Goal: Transaction & Acquisition: Purchase product/service

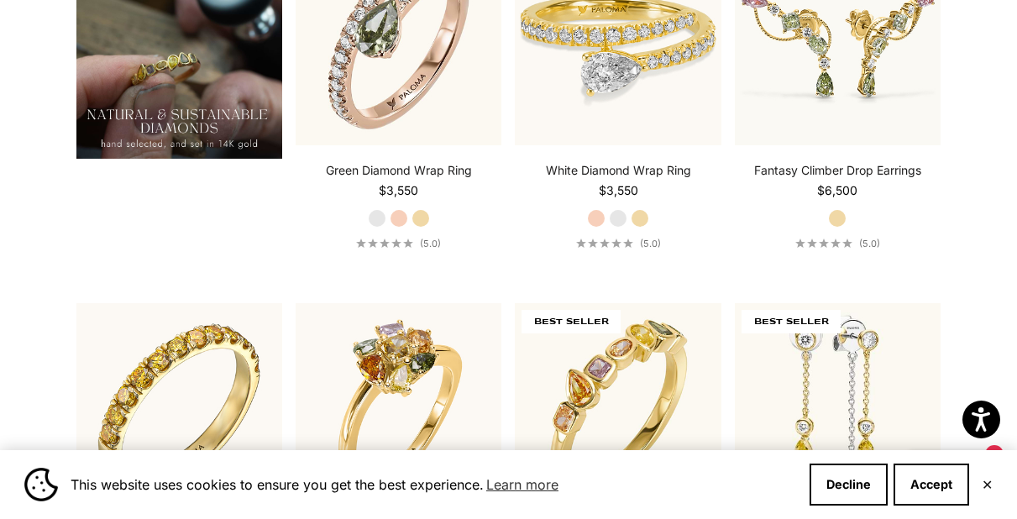
scroll to position [1539, 0]
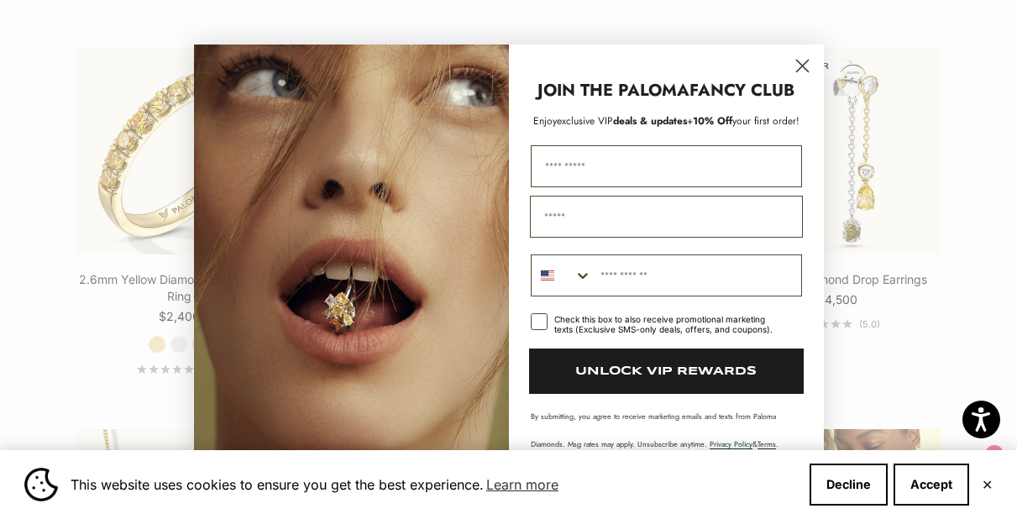
click at [800, 66] on circle "Close dialog" at bounding box center [802, 66] width 28 height 28
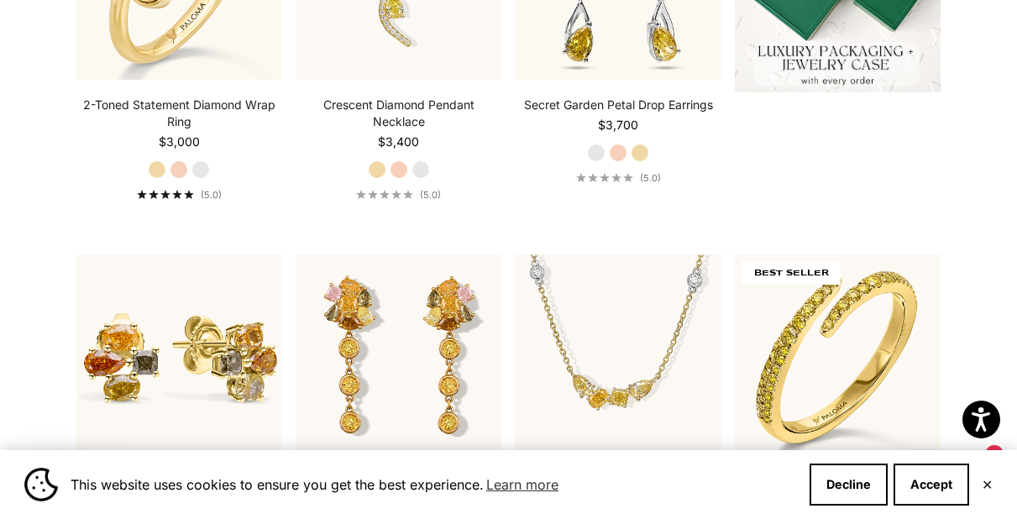
scroll to position [562, 0]
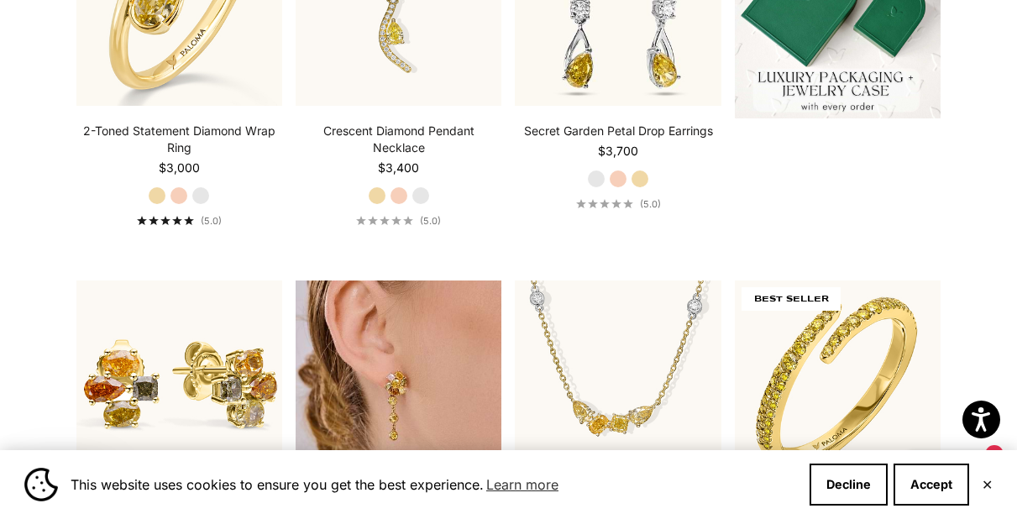
click at [476, 351] on img at bounding box center [399, 384] width 206 height 206
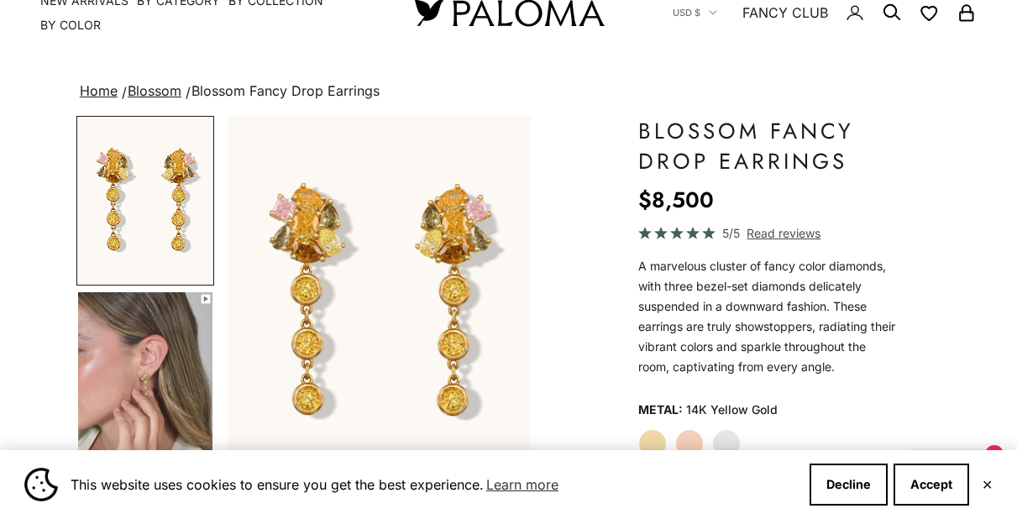
scroll to position [160, 0]
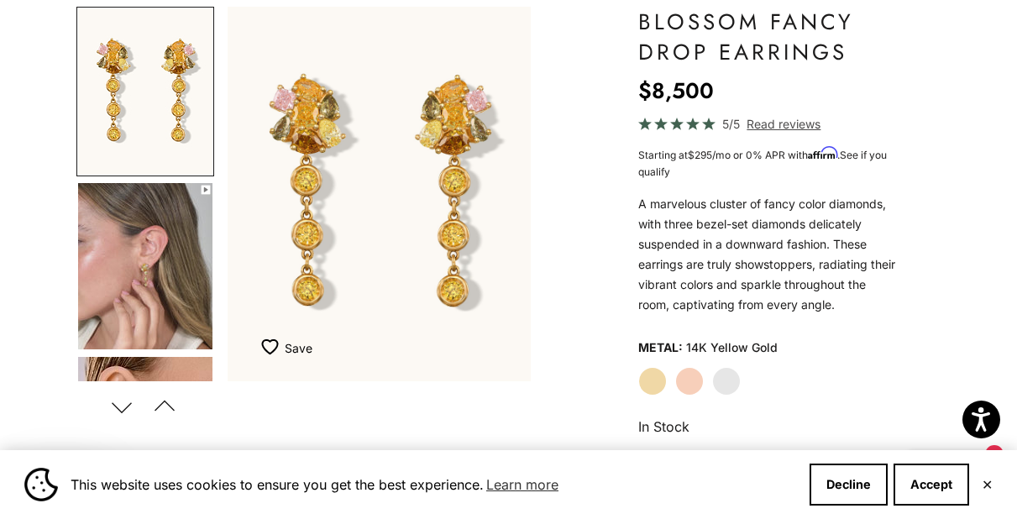
click at [736, 386] on label "White Gold" at bounding box center [726, 381] width 29 height 29
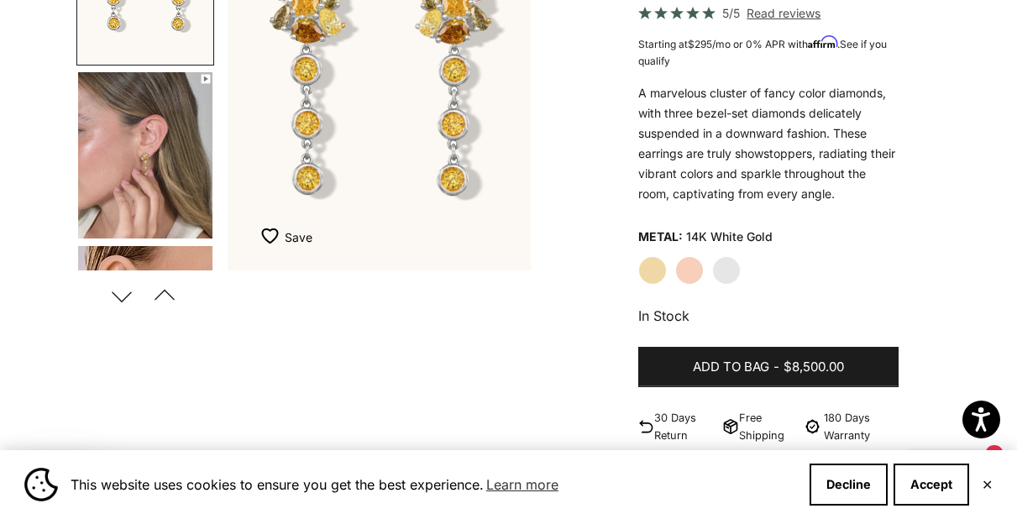
scroll to position [276, 0]
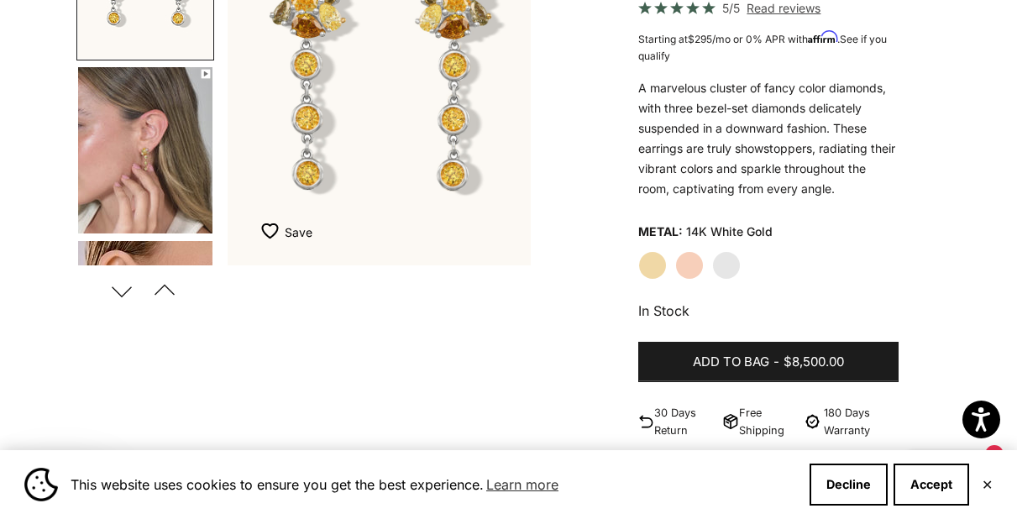
click at [118, 299] on button "Next" at bounding box center [122, 290] width 38 height 39
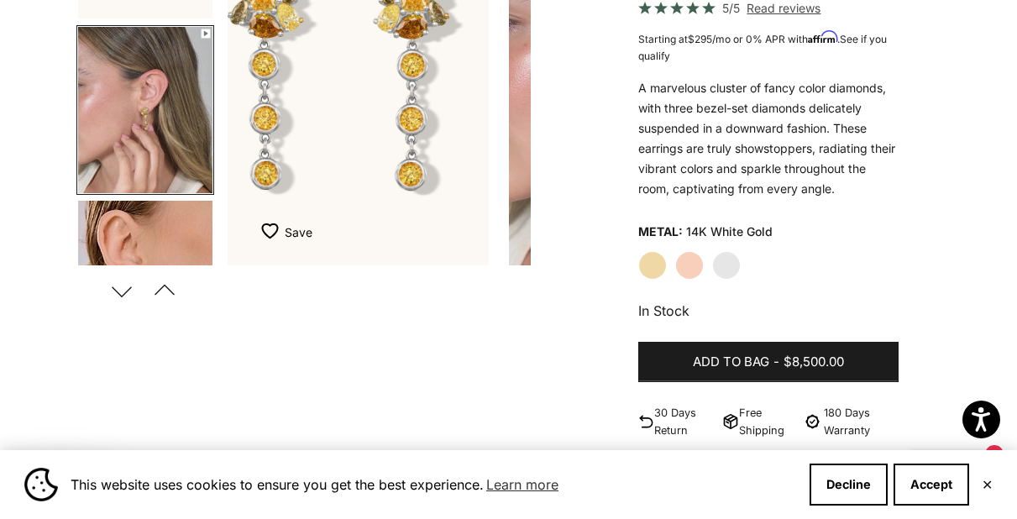
scroll to position [71, 0]
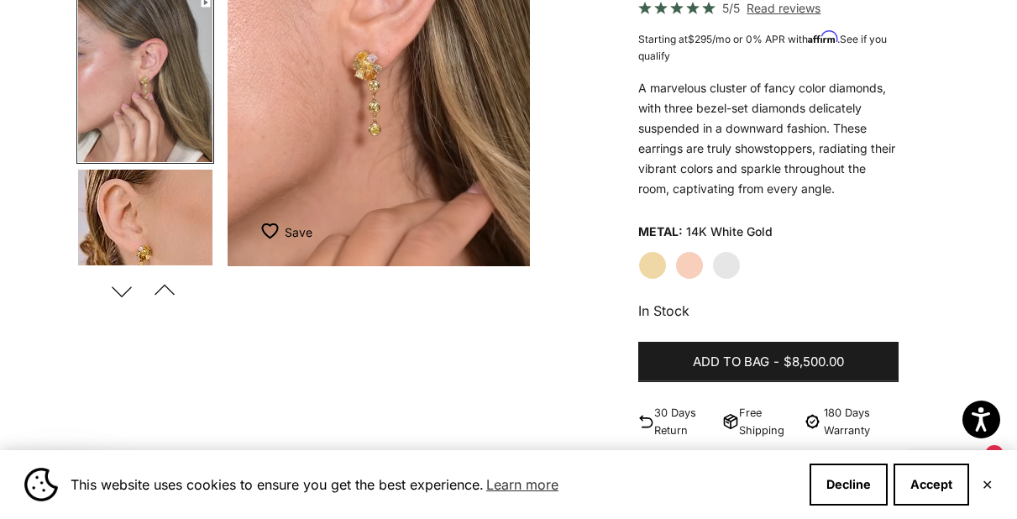
click at [165, 218] on img "Go to item 5" at bounding box center [145, 253] width 134 height 166
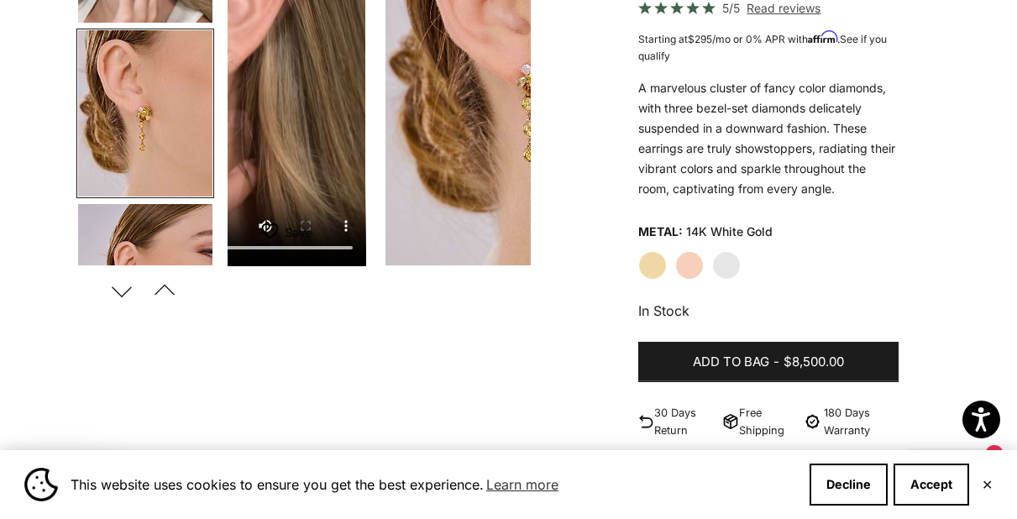
scroll to position [246, 0]
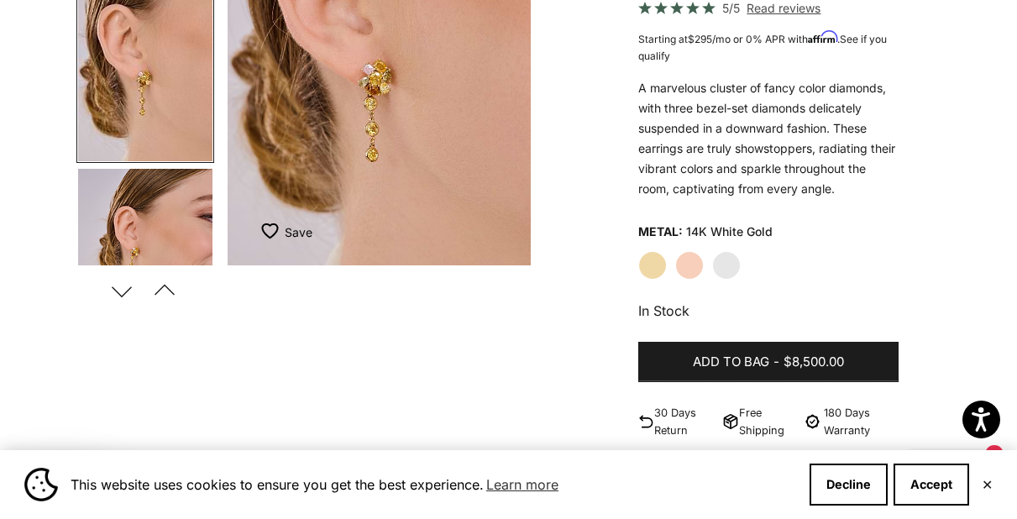
click at [162, 249] on img "Go to item 6" at bounding box center [145, 252] width 134 height 166
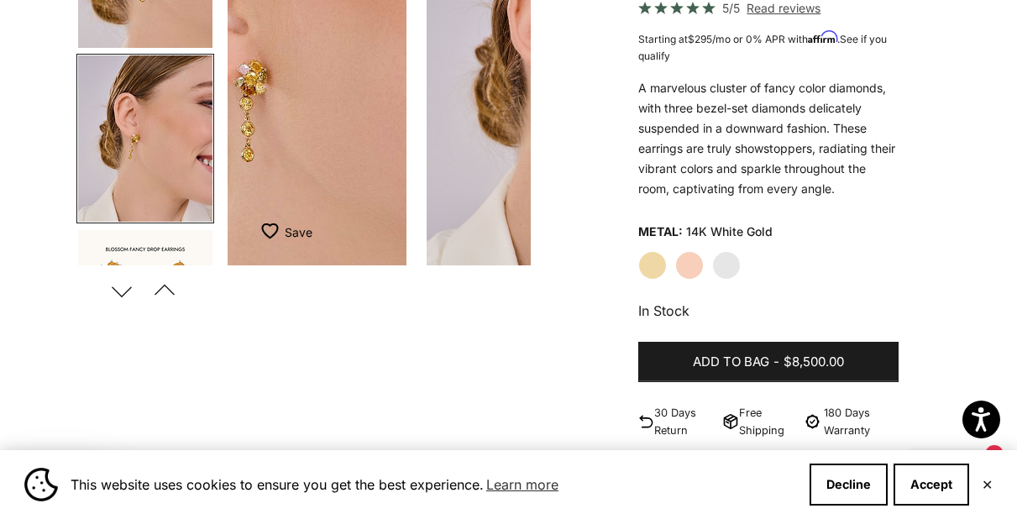
scroll to position [420, 0]
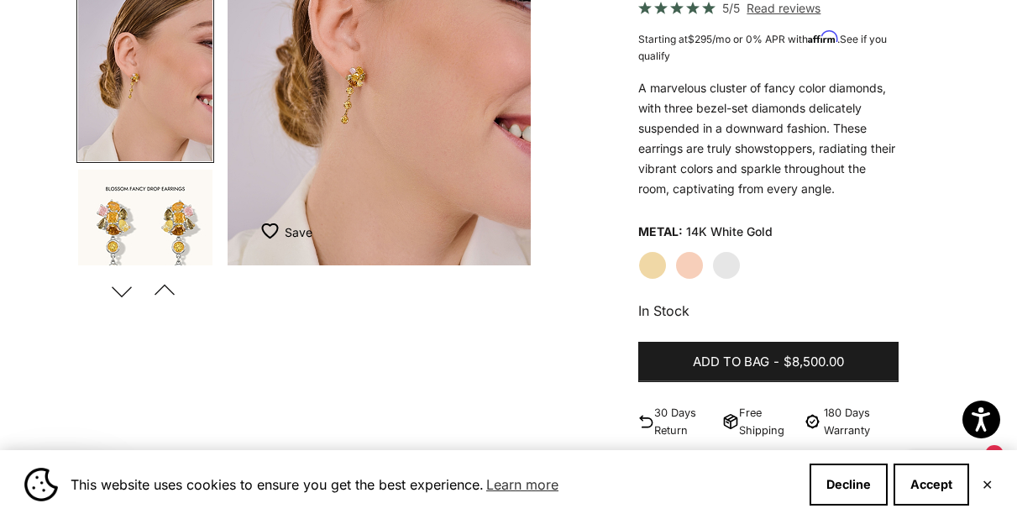
click at [161, 248] on img "Go to item 9" at bounding box center [145, 253] width 134 height 166
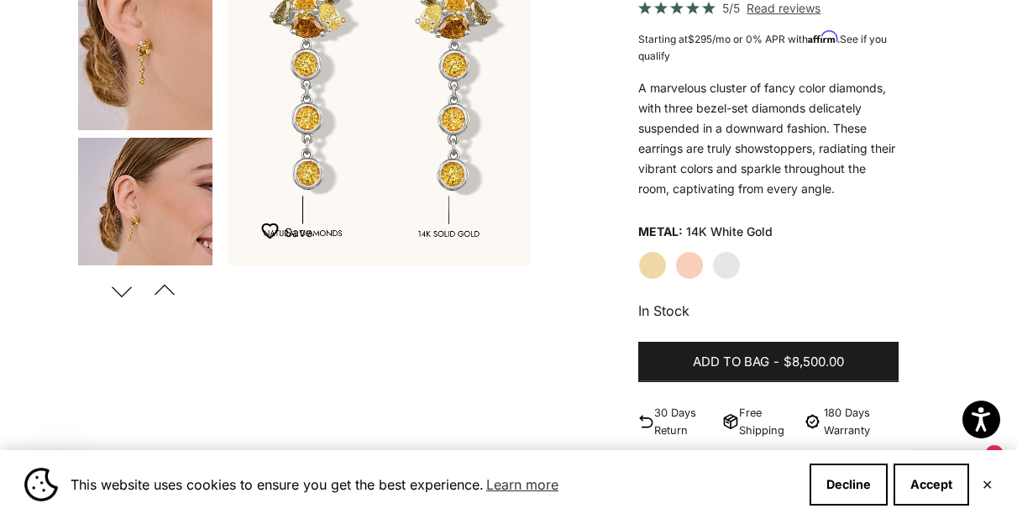
scroll to position [261, 0]
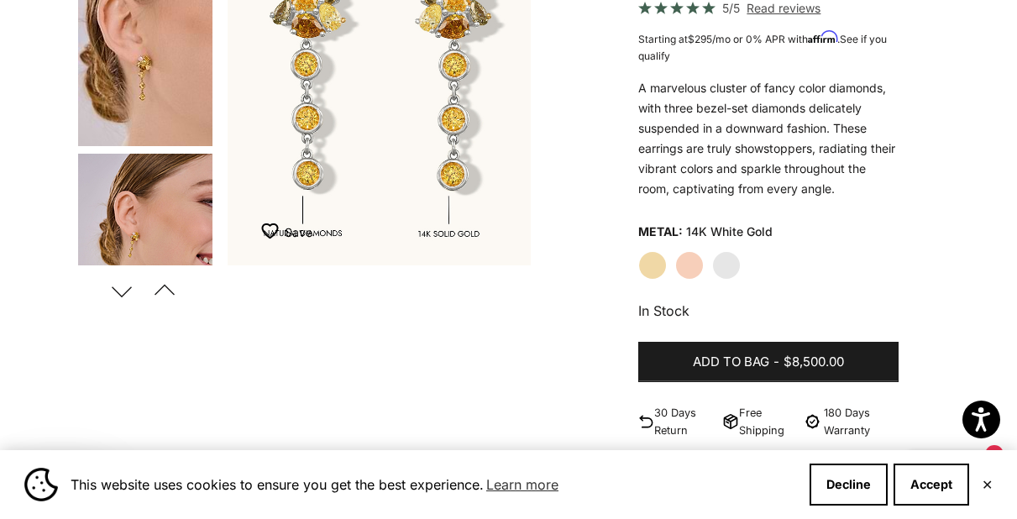
click at [175, 124] on img "Go to item 5" at bounding box center [145, 63] width 134 height 166
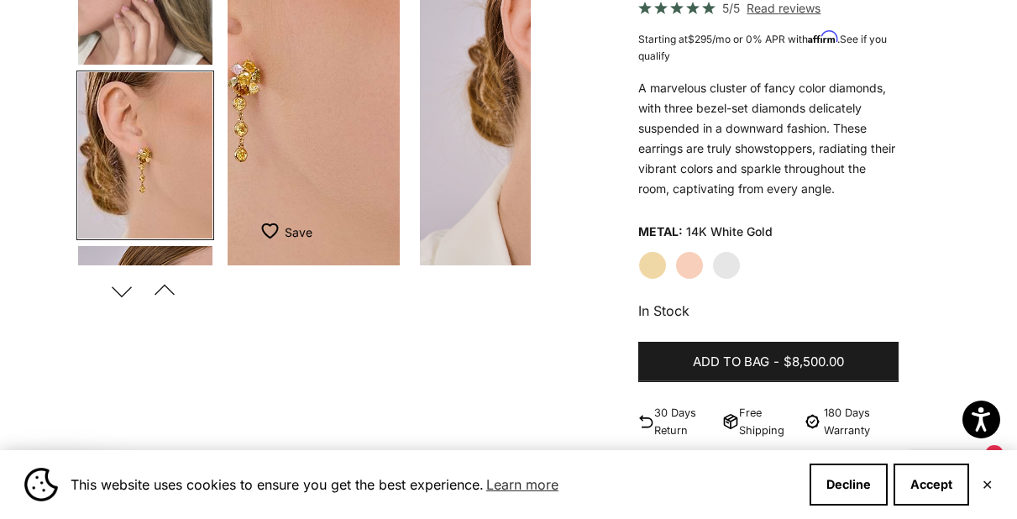
scroll to position [50, 0]
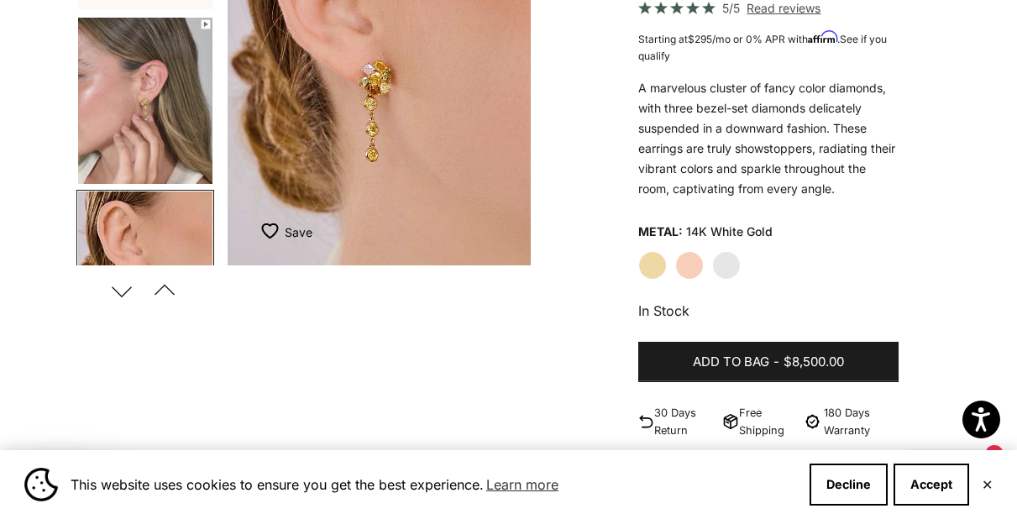
click at [168, 55] on img "Go to item 4" at bounding box center [145, 101] width 134 height 166
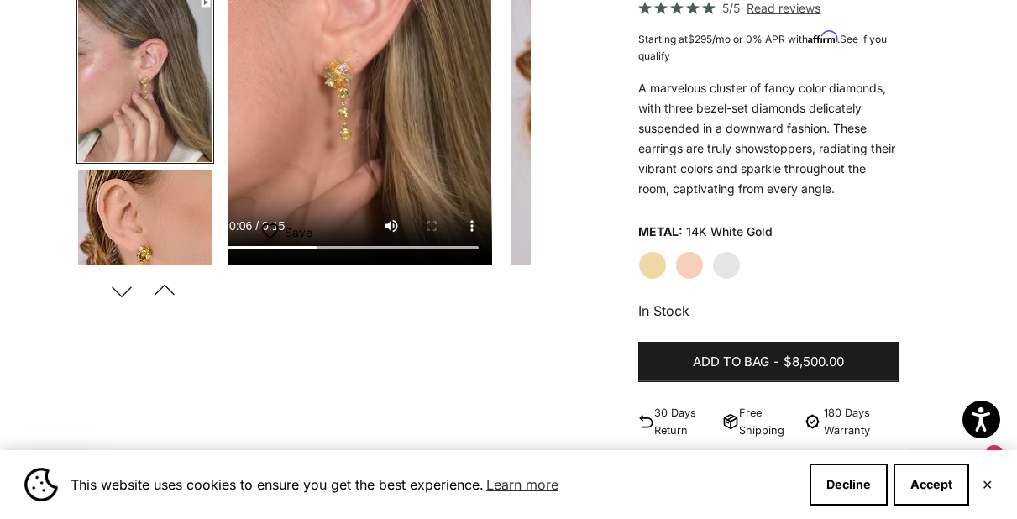
scroll to position [0, 323]
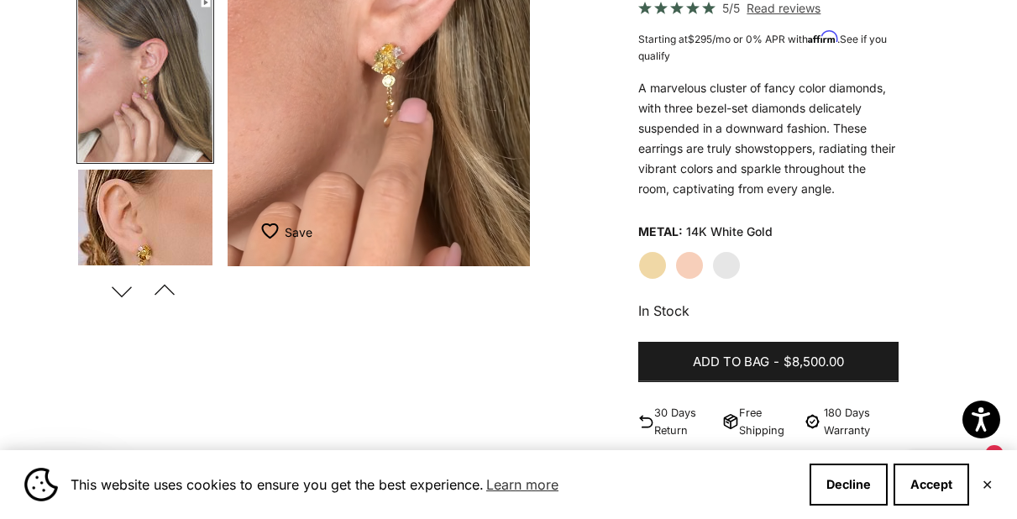
click at [153, 174] on img "Go to item 5" at bounding box center [145, 253] width 134 height 166
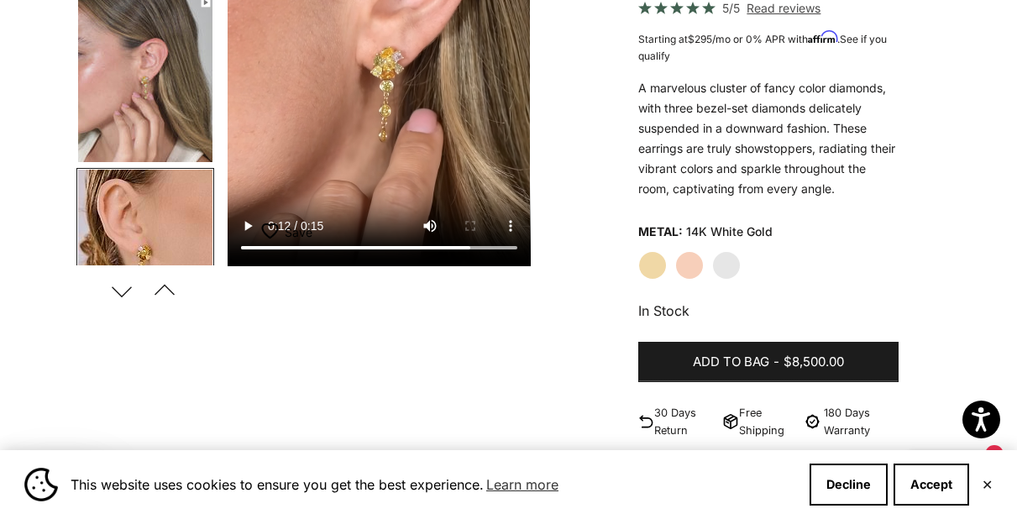
scroll to position [0, 0]
